Goal: Contribute content

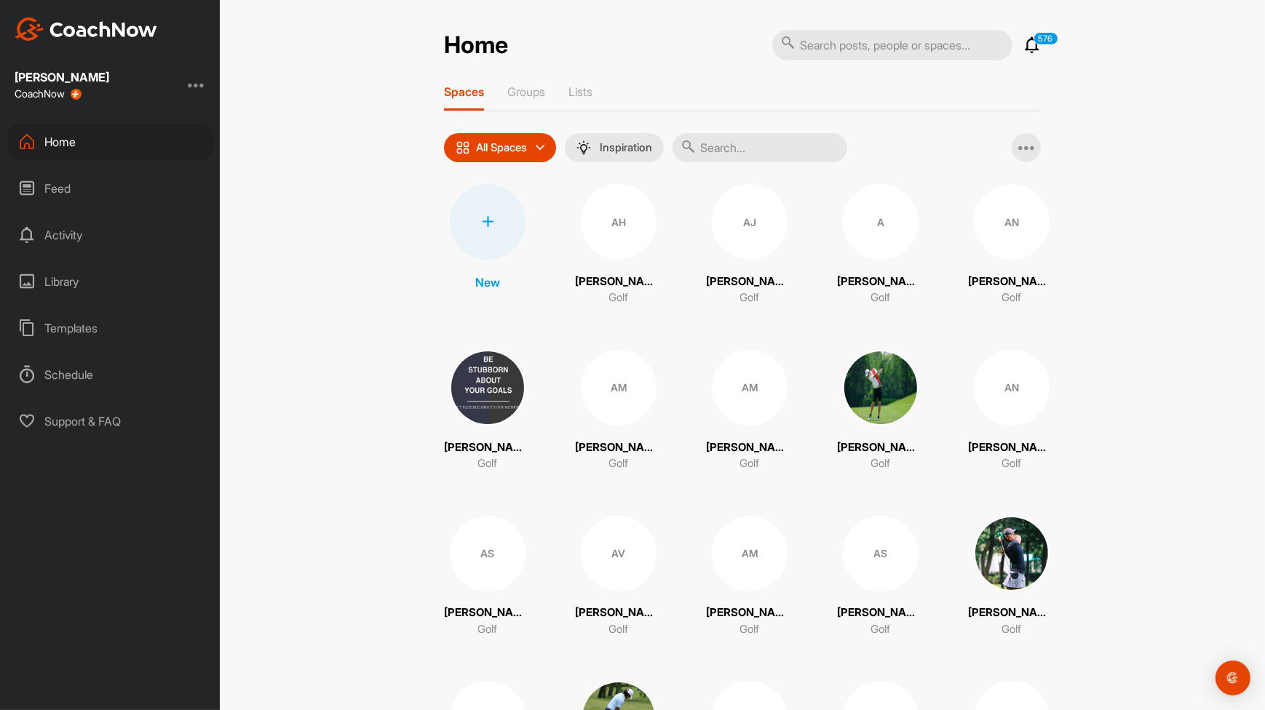
click at [753, 156] on input "text" at bounding box center [759, 147] width 175 height 29
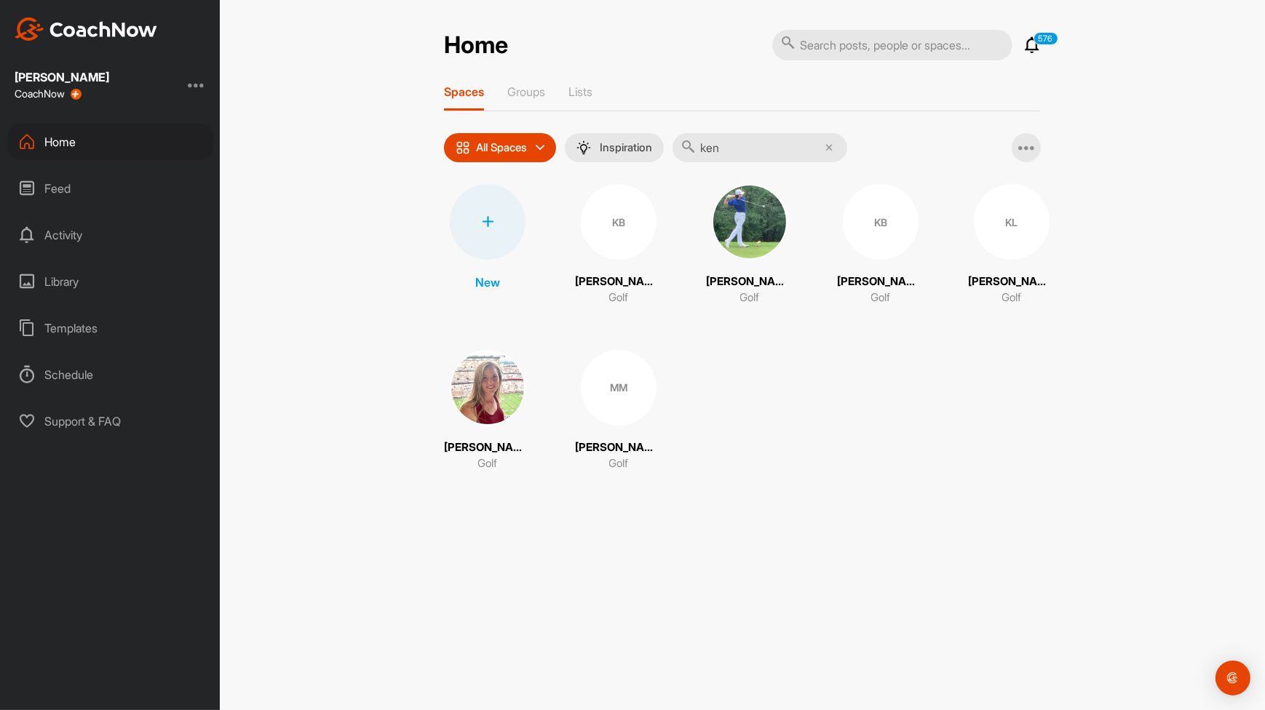
type input "ken"
click at [891, 242] on div "KB" at bounding box center [881, 222] width 76 height 76
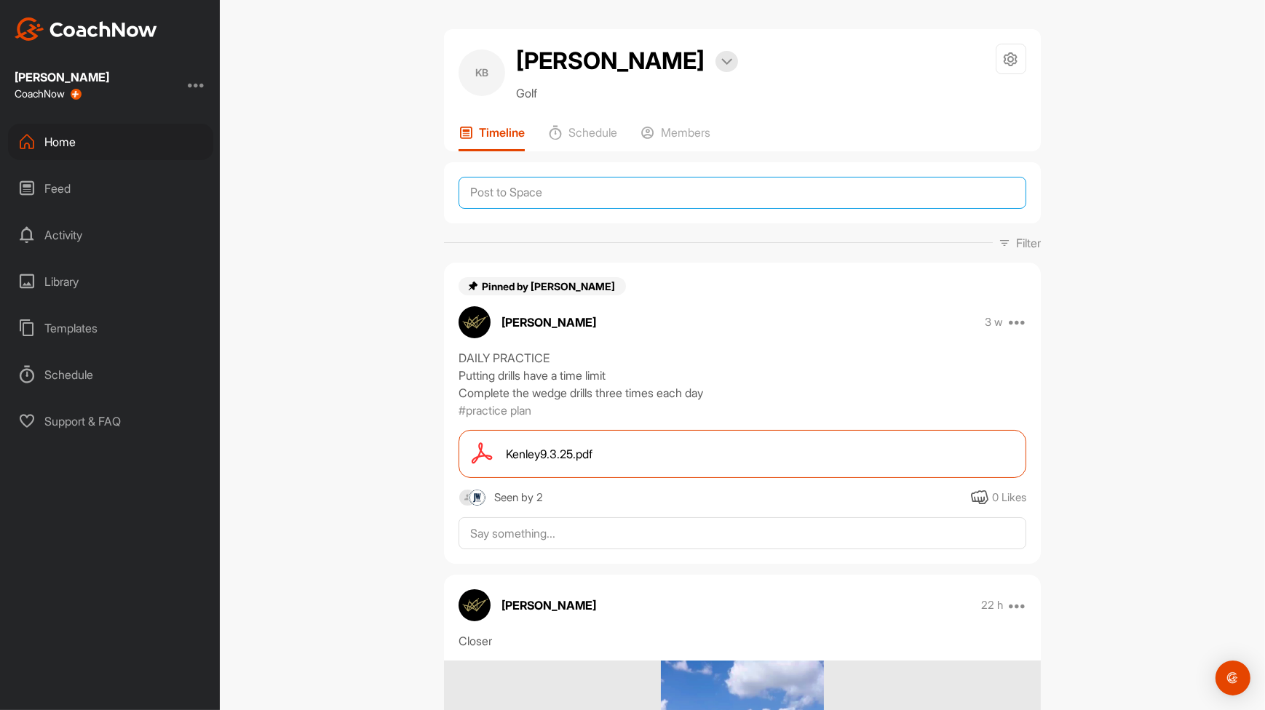
click at [576, 200] on textarea at bounding box center [743, 193] width 568 height 32
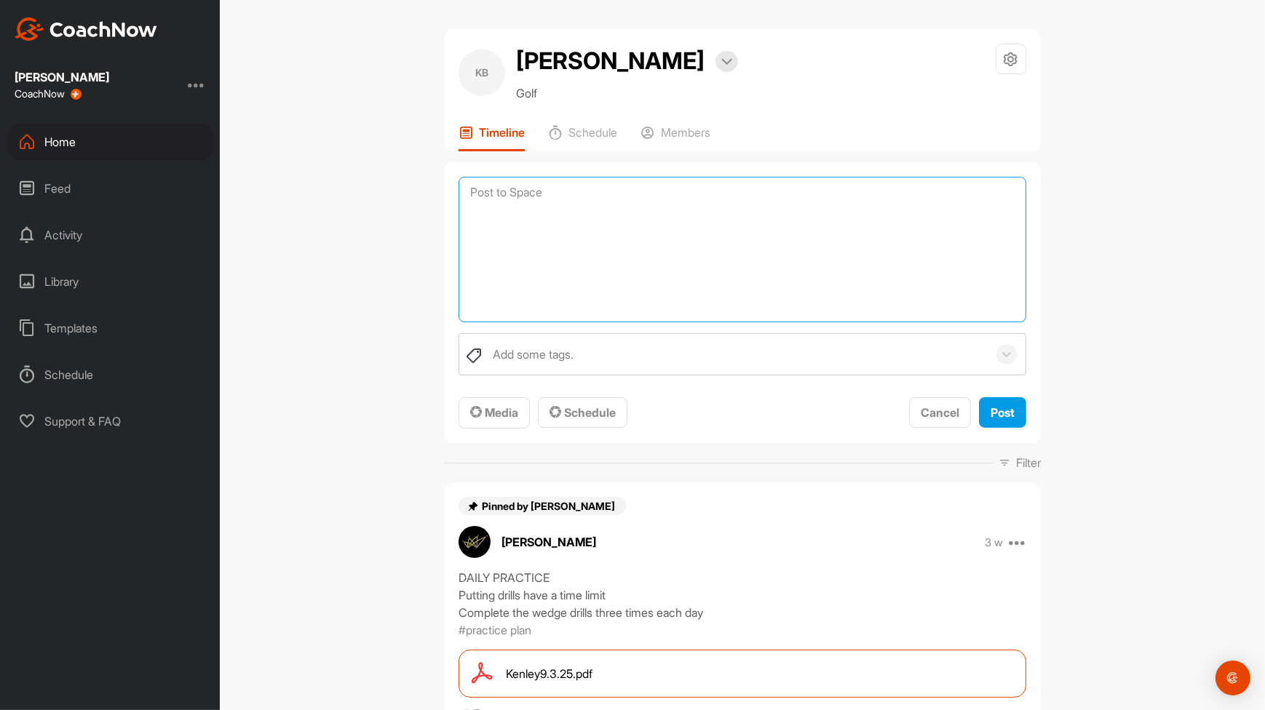
type textarea "G"
type textarea "p"
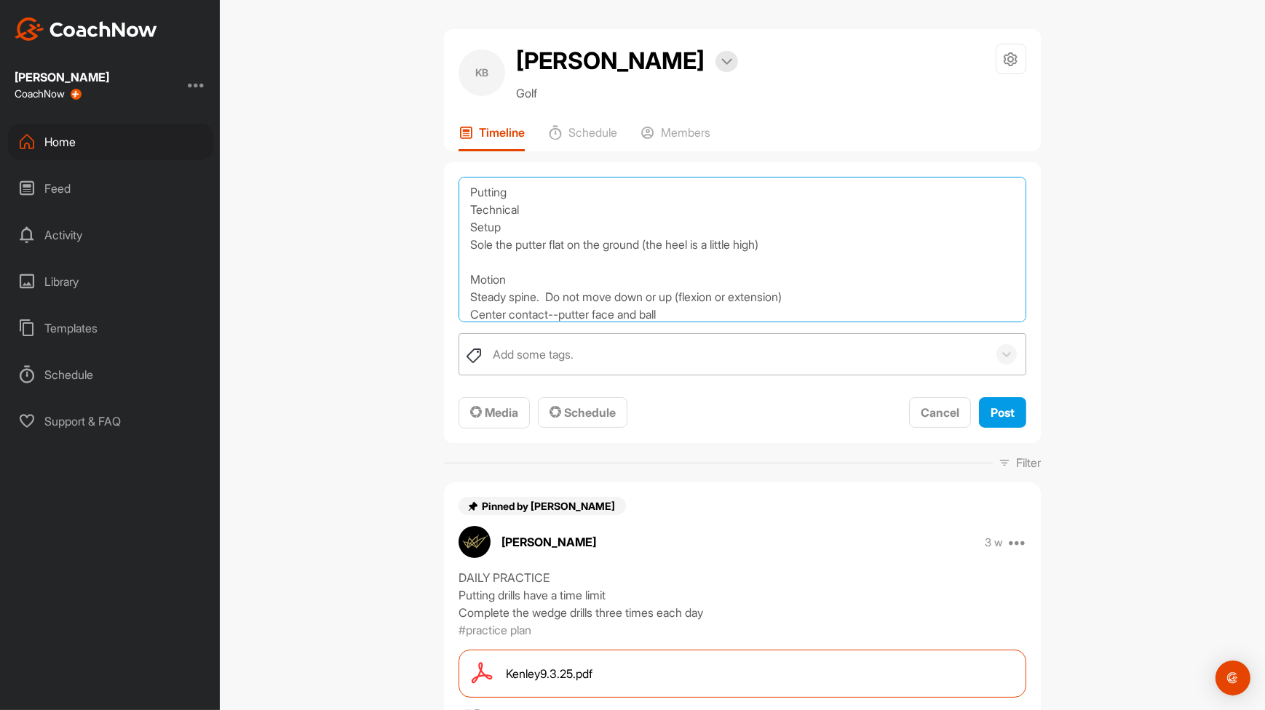
scroll to position [17, 0]
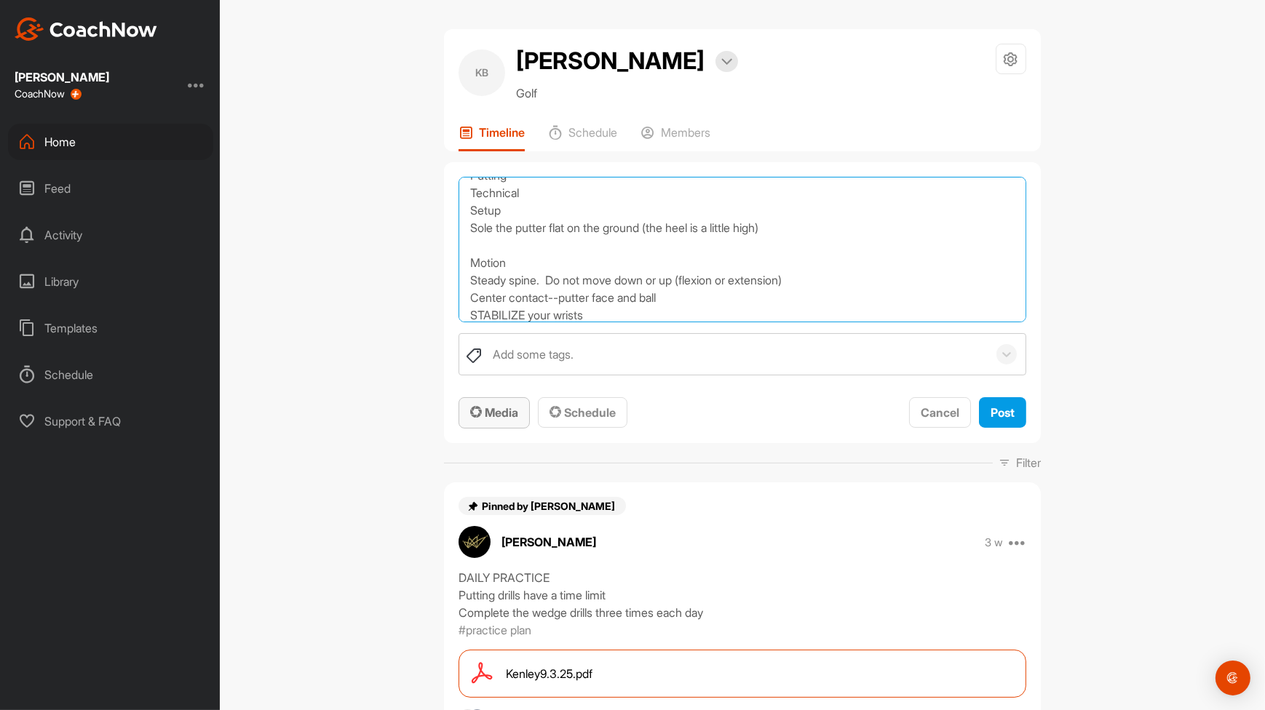
type textarea "Putting Technical Setup Sole the putter flat on the ground (the heel is a littl…"
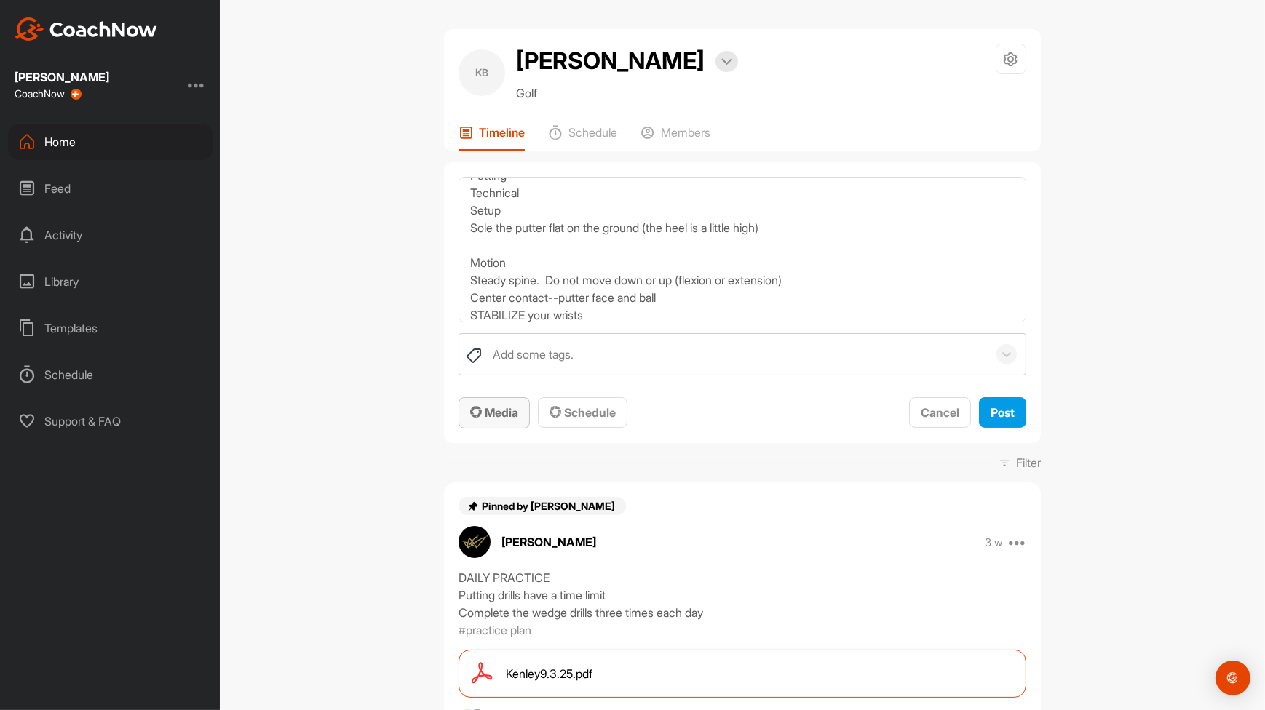
click at [488, 415] on span "Media" at bounding box center [494, 412] width 48 height 15
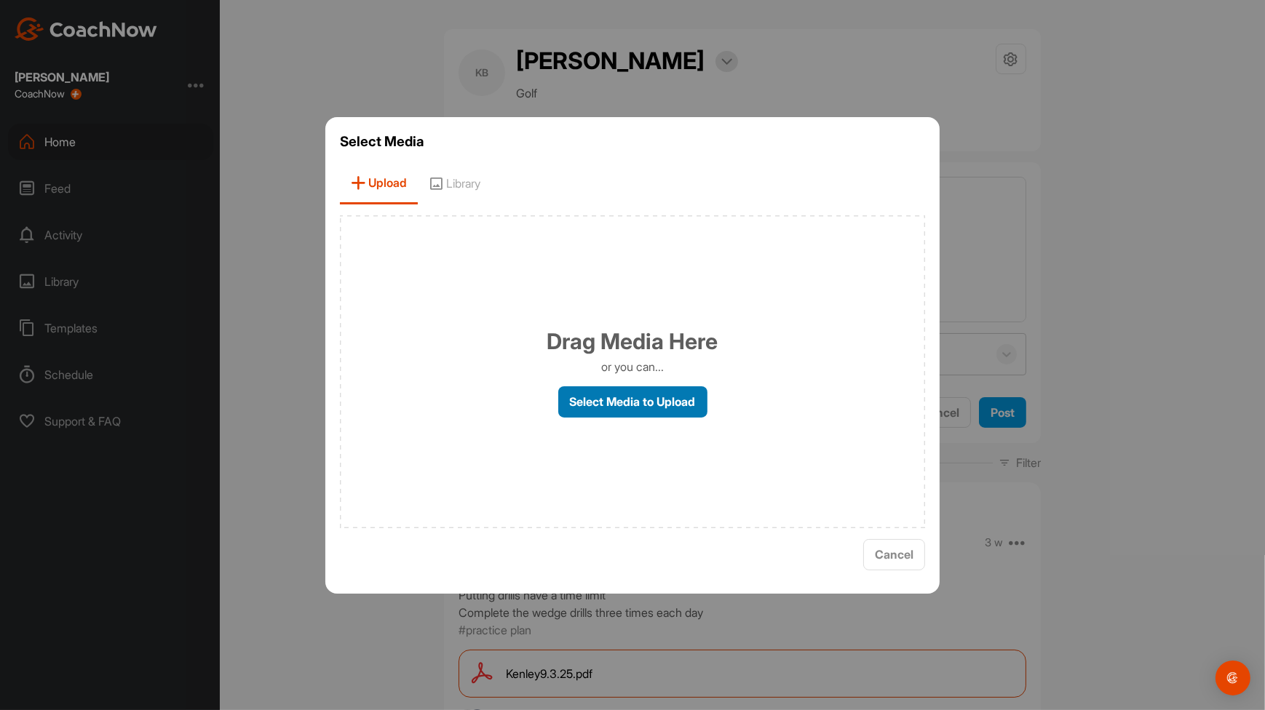
click at [676, 403] on label "Select Media to Upload" at bounding box center [632, 401] width 149 height 31
click at [0, 0] on input "Select Media to Upload" at bounding box center [0, 0] width 0 height 0
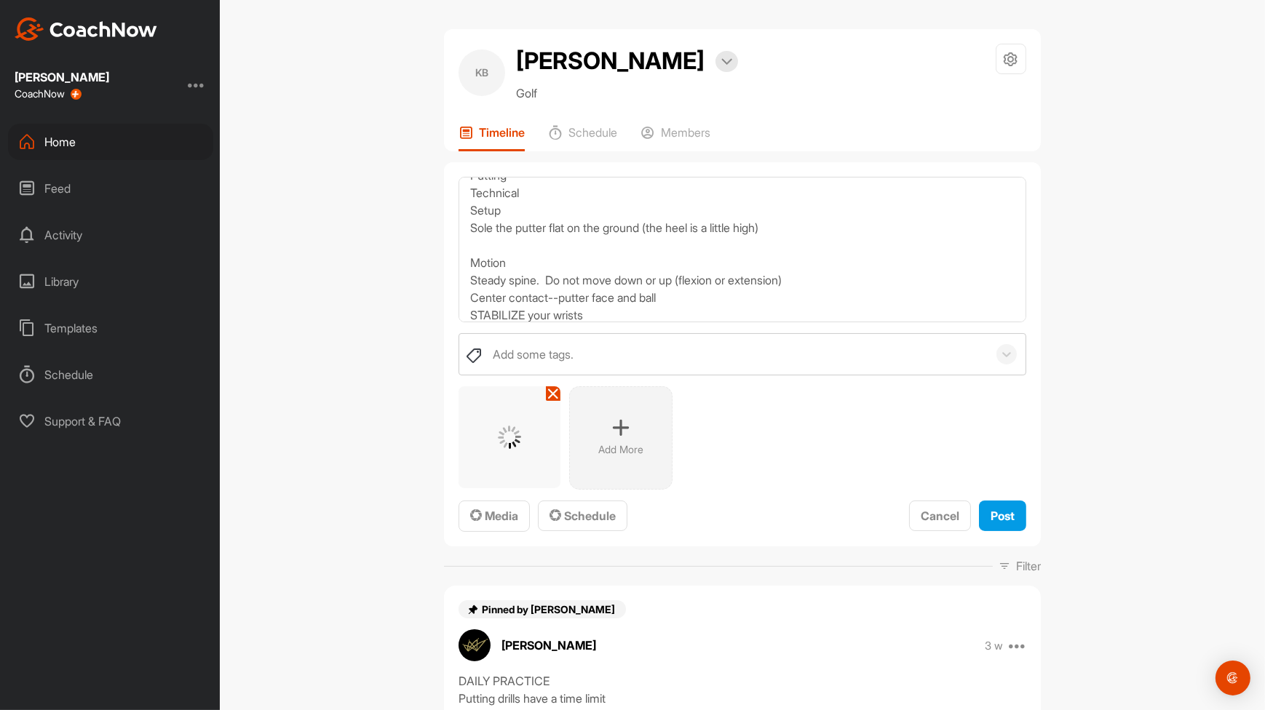
click at [618, 438] on div "Add More" at bounding box center [620, 437] width 103 height 103
click at [721, 436] on div "Add More" at bounding box center [731, 437] width 103 height 103
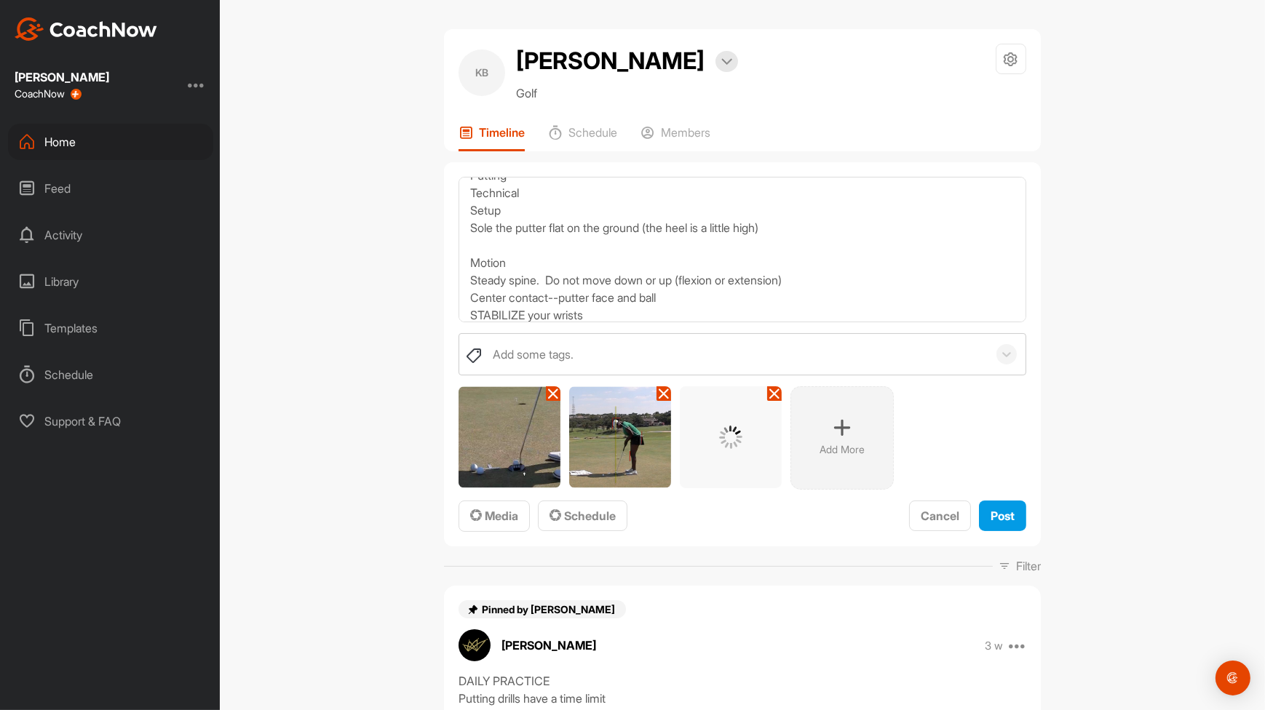
click at [841, 412] on div "Add More" at bounding box center [841, 437] width 103 height 103
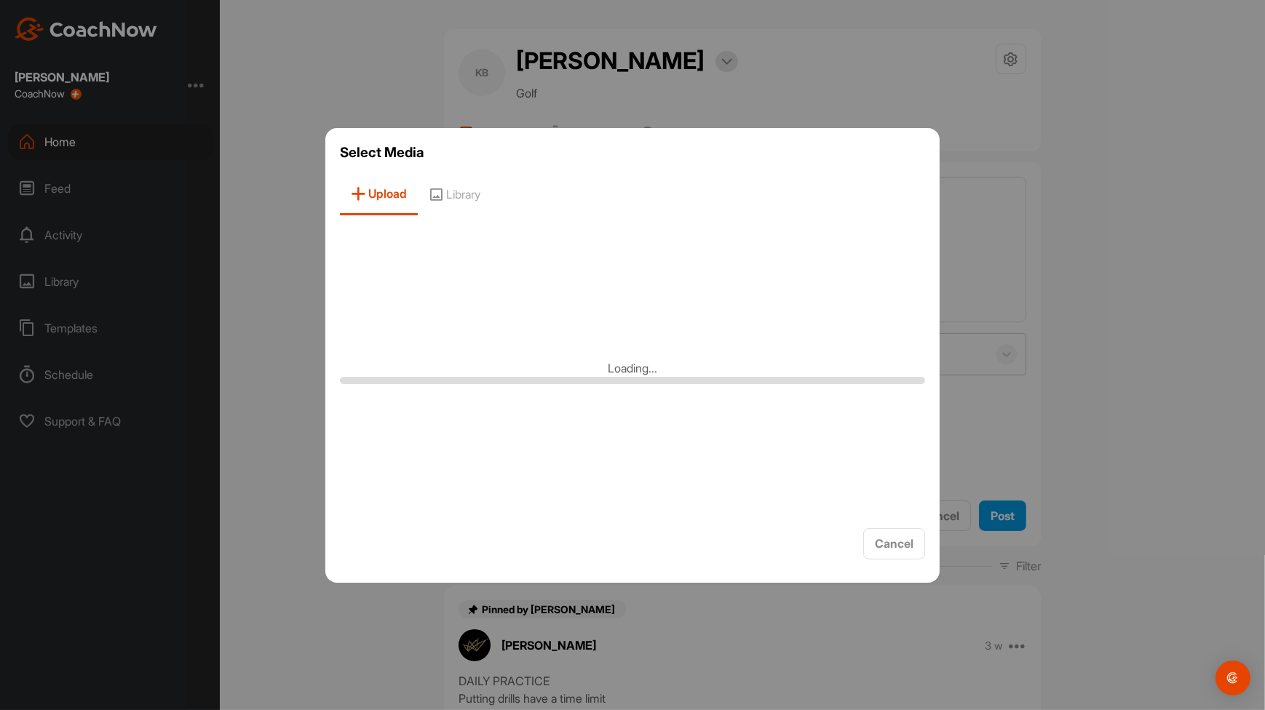
click at [1000, 351] on div at bounding box center [632, 355] width 1265 height 710
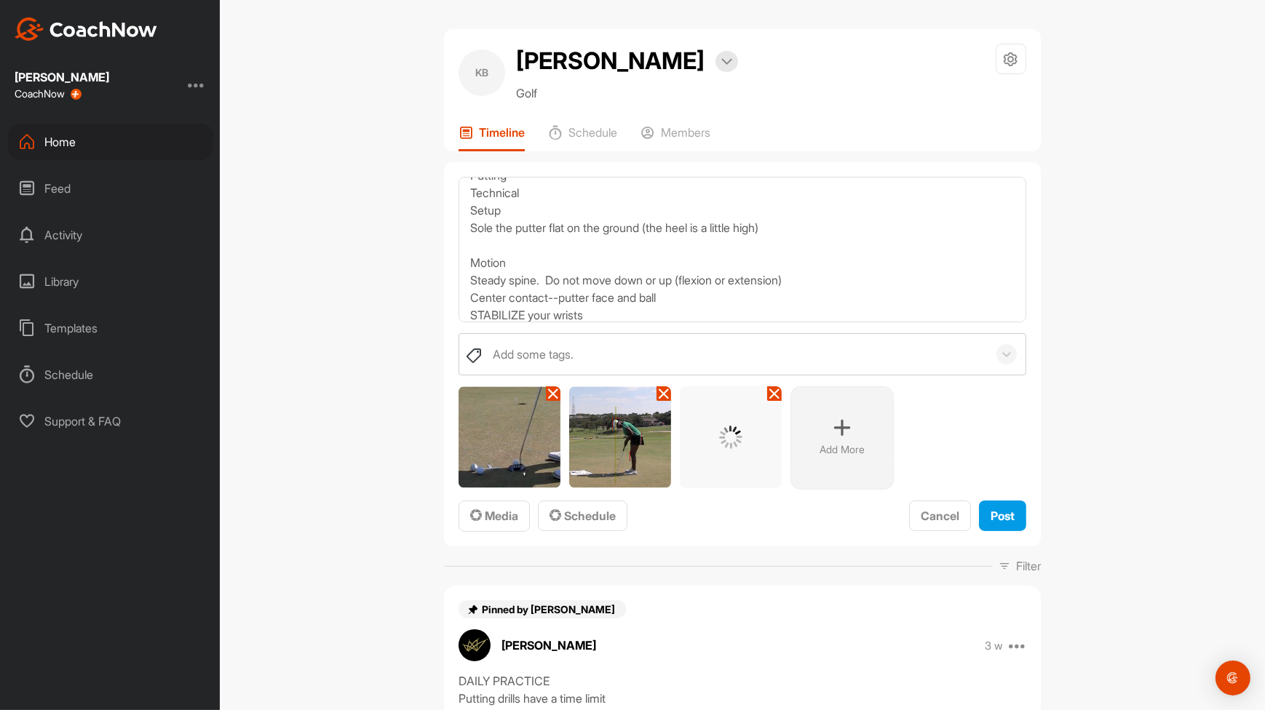
click at [822, 443] on p "Add More" at bounding box center [842, 450] width 45 height 15
click at [1162, 140] on div "KB [PERSON_NAME] Bookings Golf Space Settings Your Notifications Leave Space Ti…" at bounding box center [742, 355] width 1045 height 710
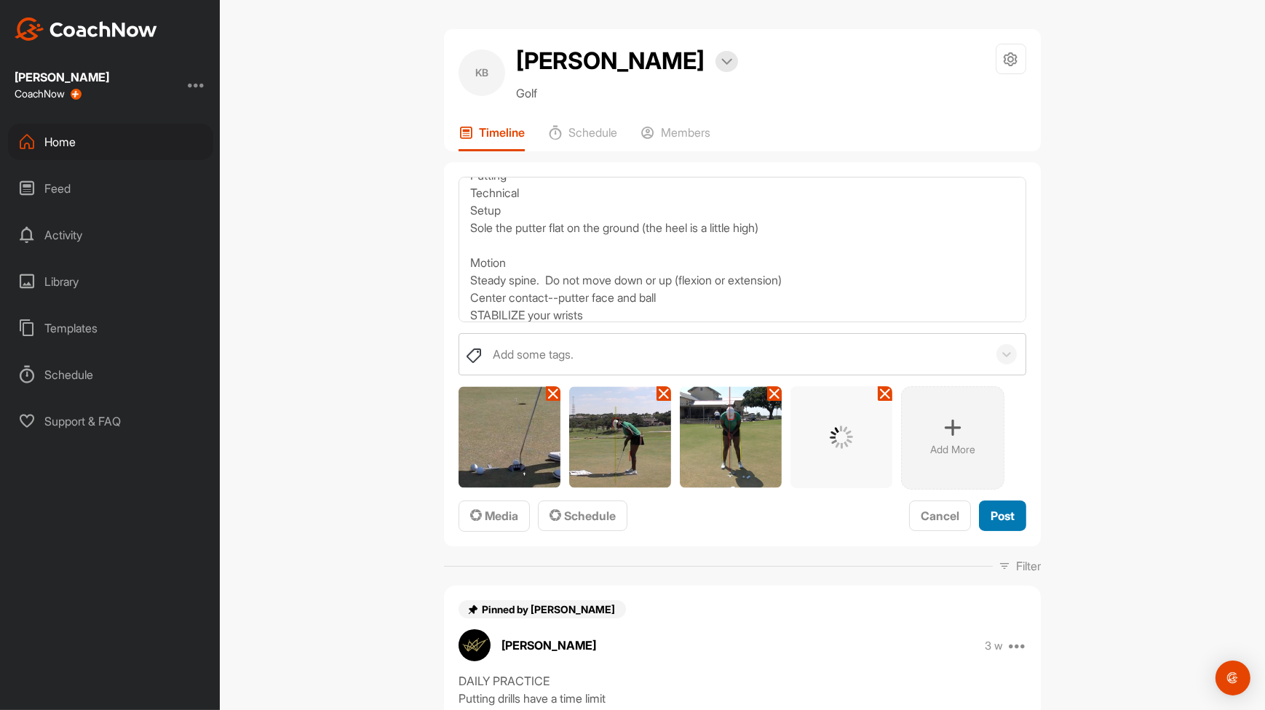
click at [993, 515] on span "Post" at bounding box center [1003, 516] width 24 height 15
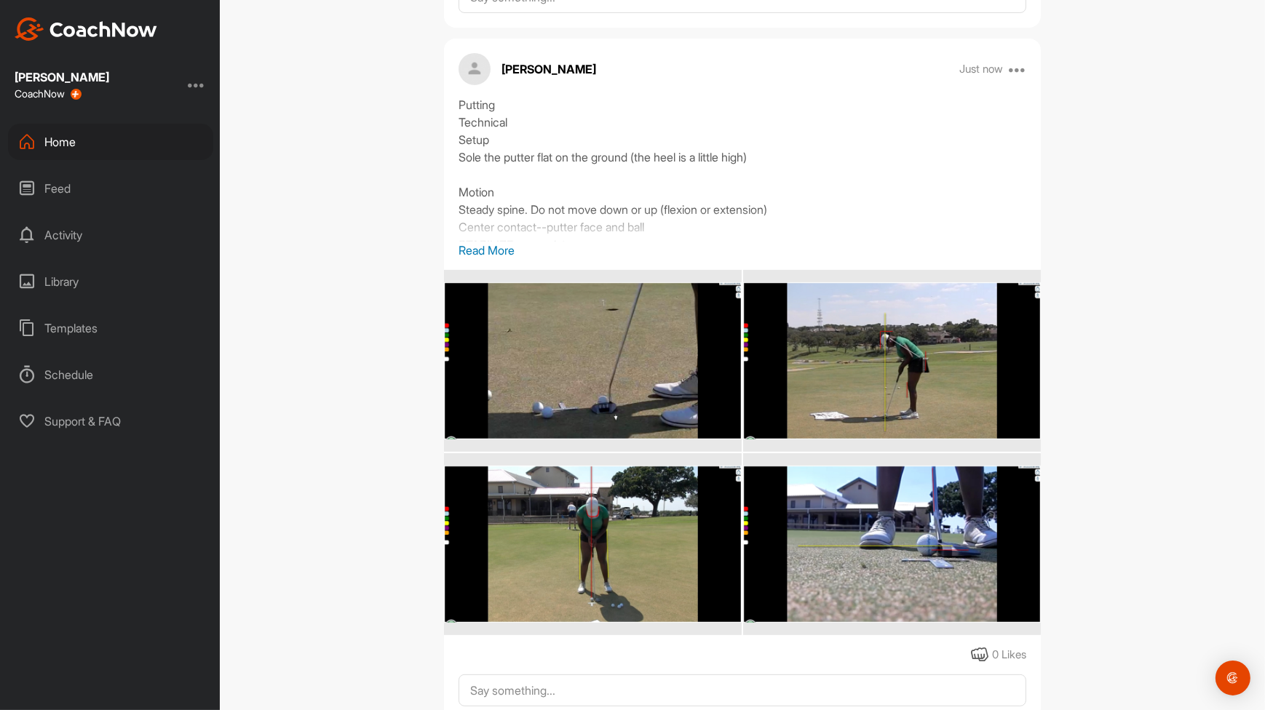
scroll to position [635, 0]
